Goal: Find specific page/section: Find specific page/section

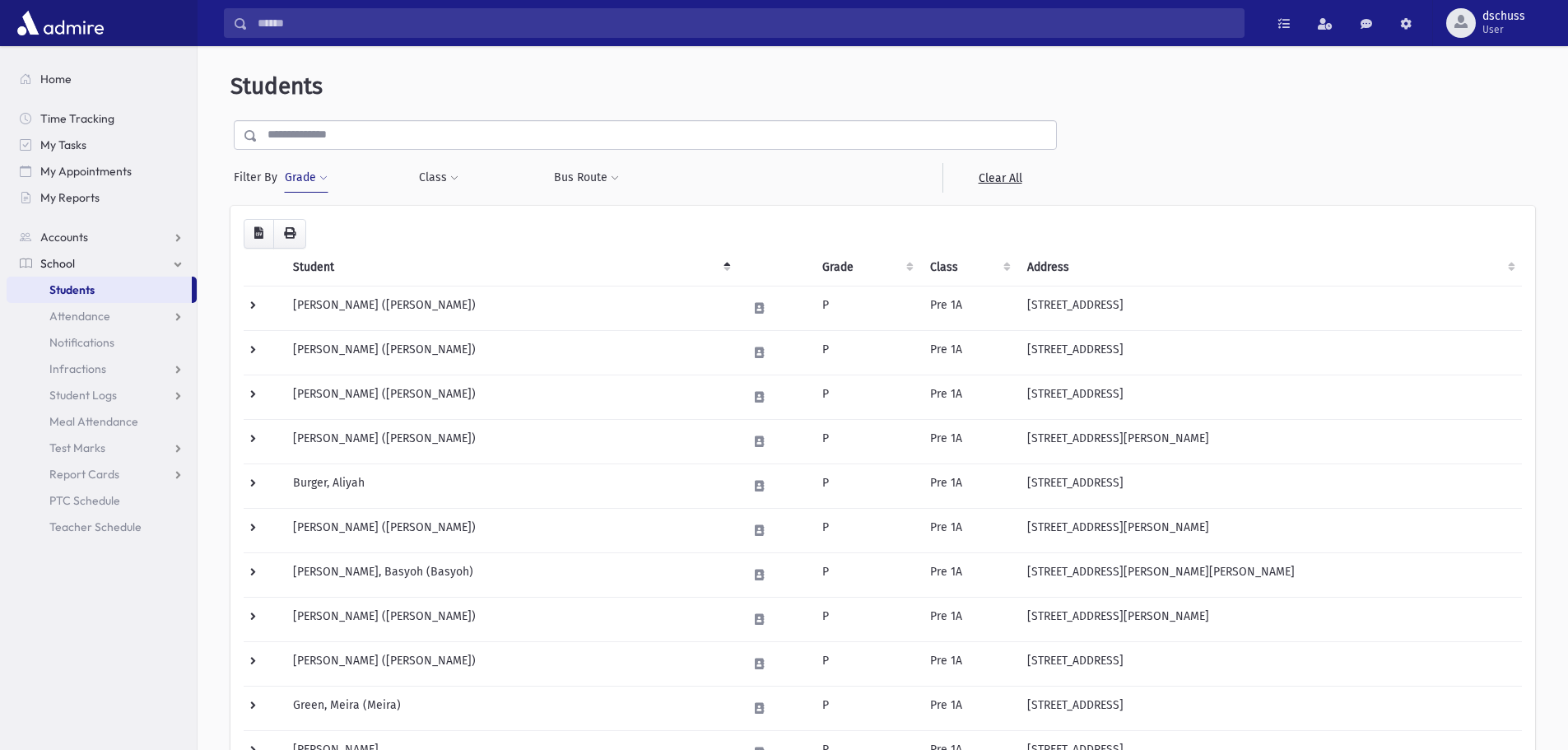
scroll to position [648, 0]
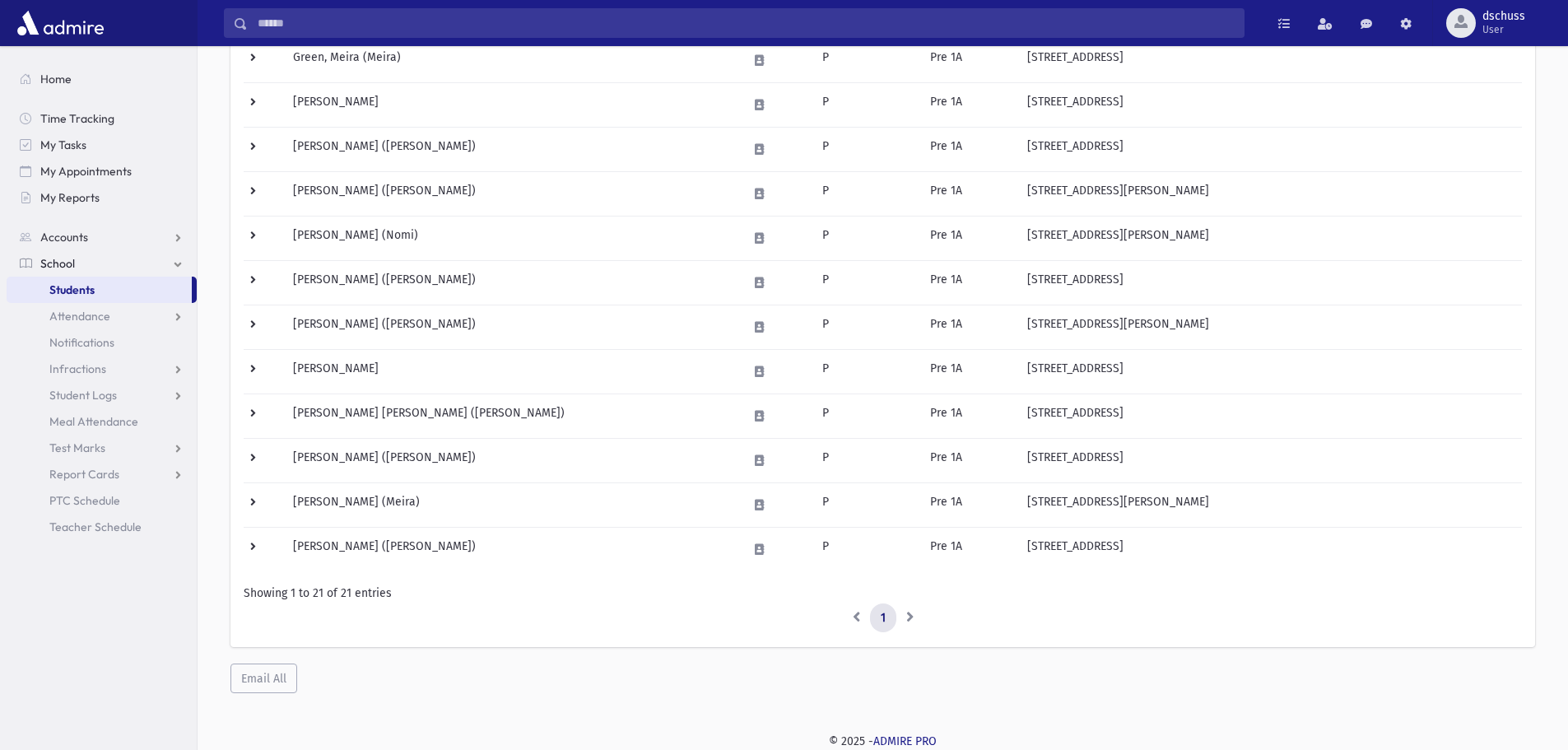
click at [129, 287] on link "Students" at bounding box center [99, 289] width 186 height 26
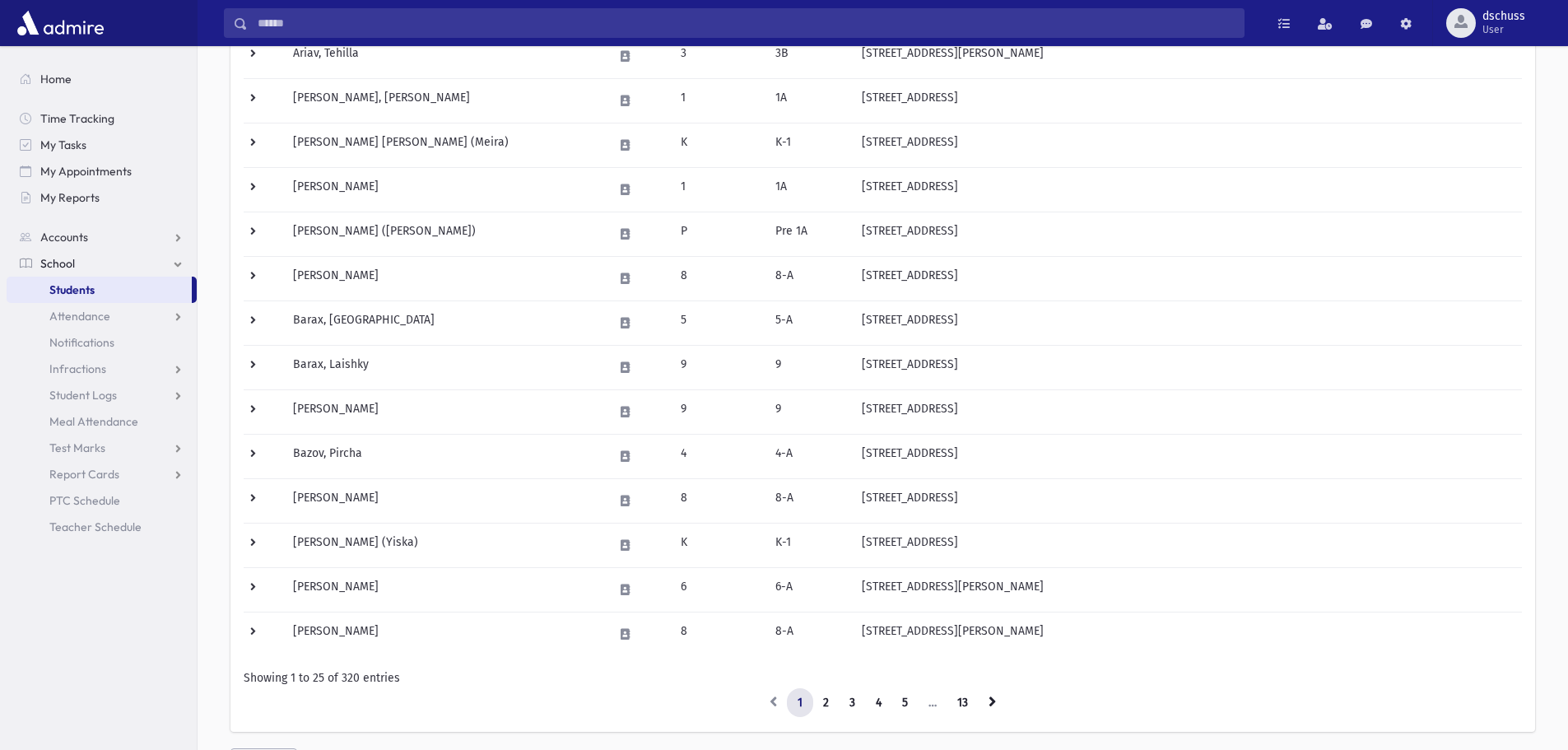
scroll to position [826, 0]
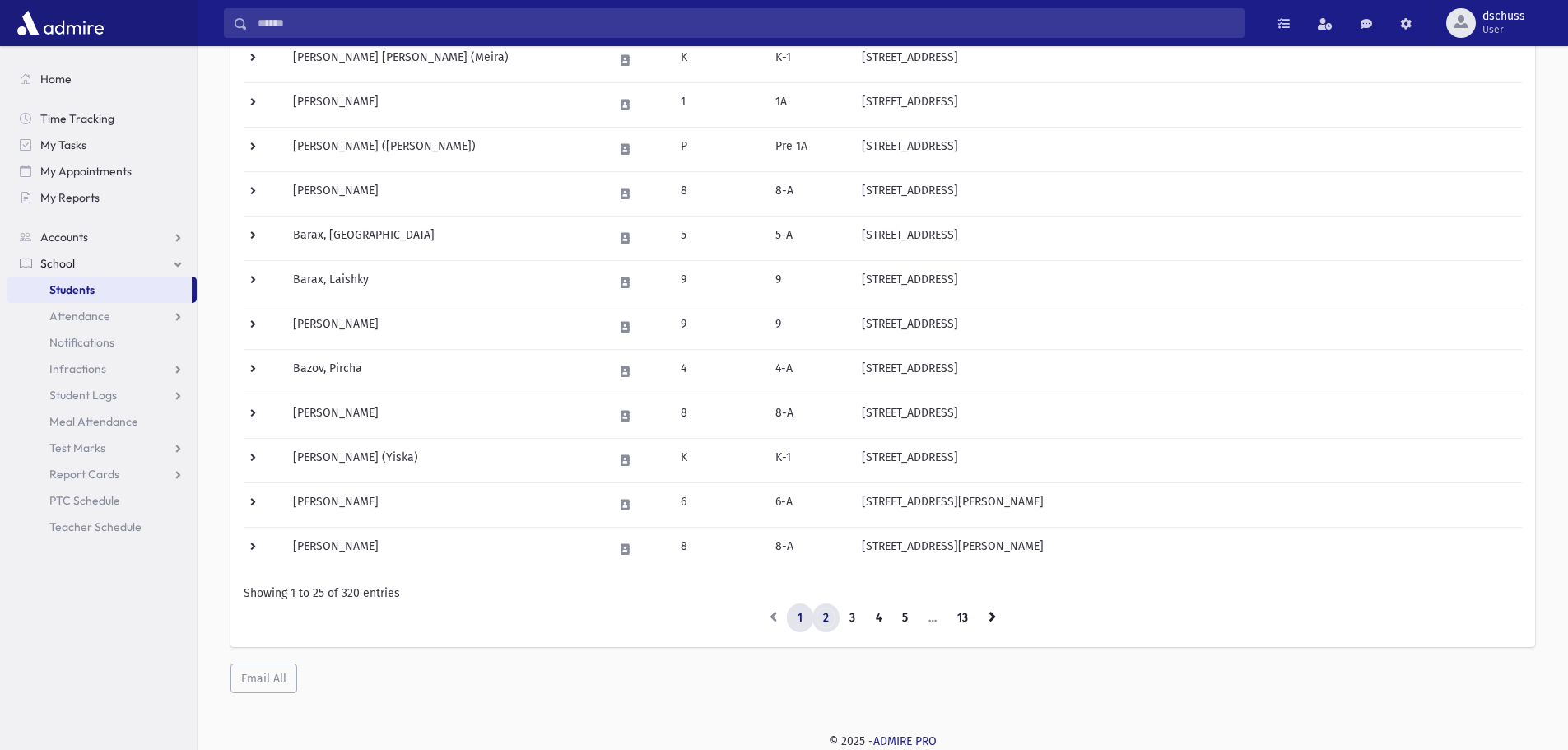
click at [826, 621] on link "2" at bounding box center [826, 618] width 27 height 29
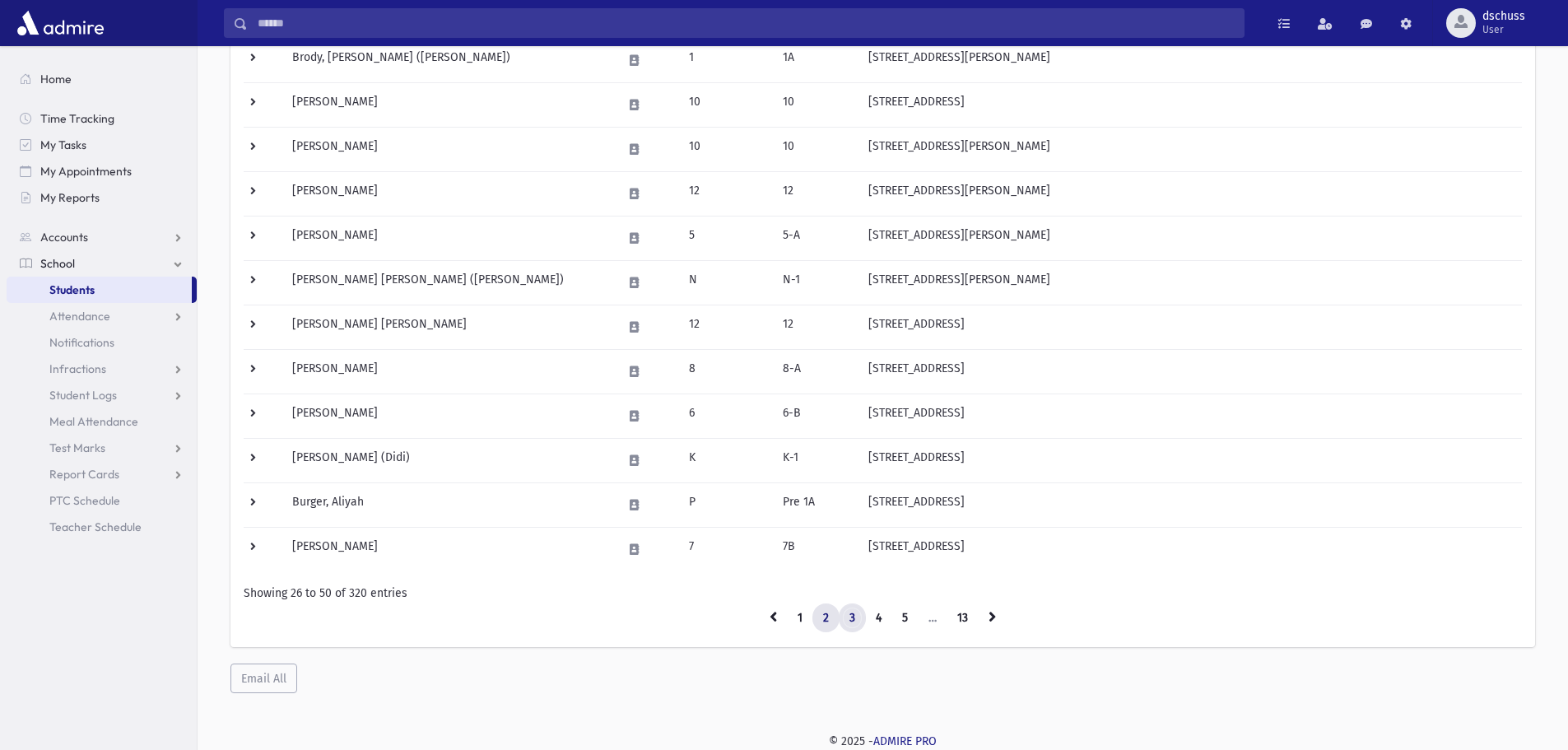
click at [852, 622] on link "3" at bounding box center [852, 618] width 27 height 29
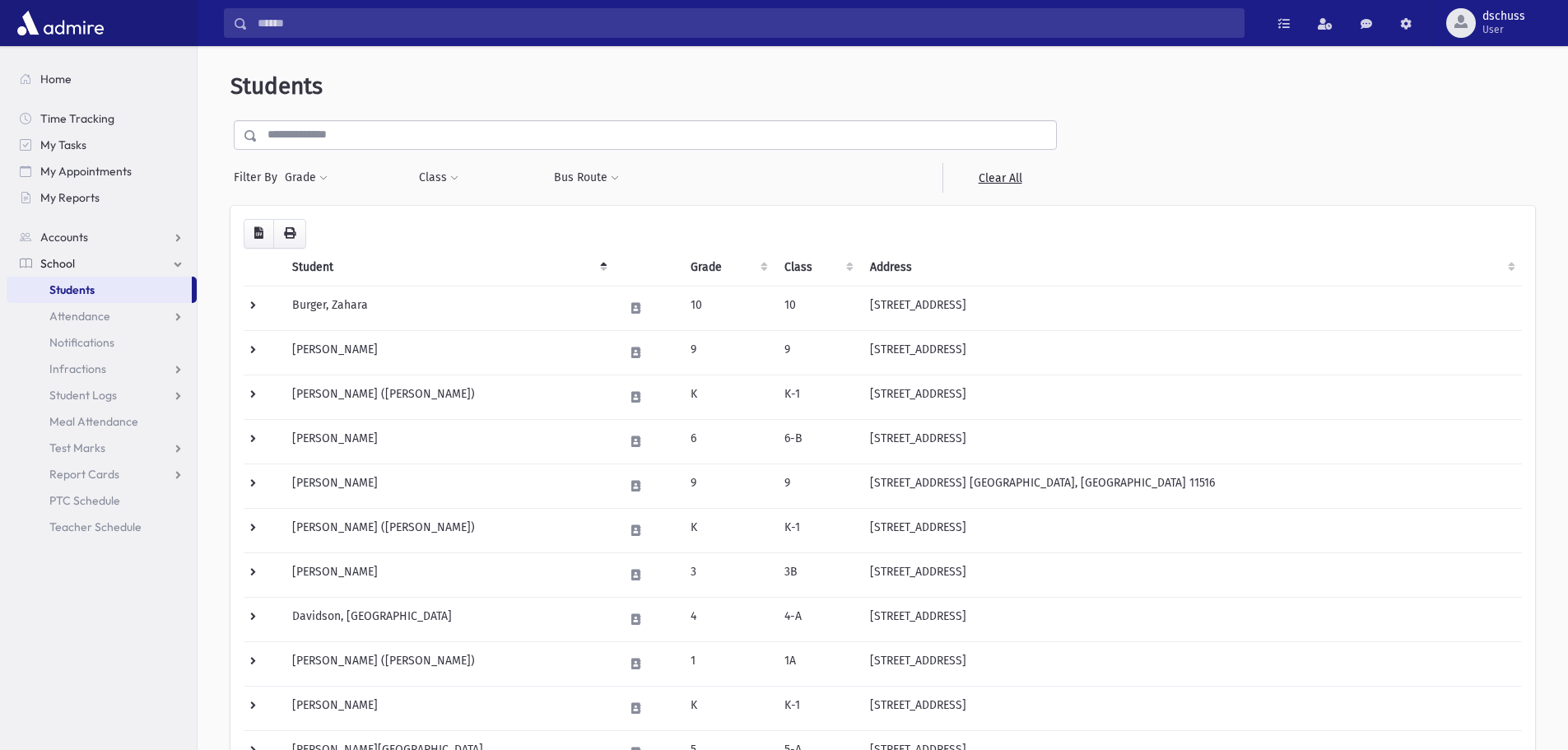
click at [107, 290] on link "Students" at bounding box center [99, 289] width 186 height 26
